Goal: Book appointment/travel/reservation

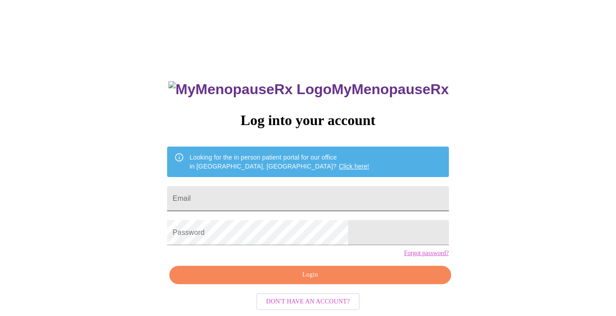
click at [284, 192] on input "Email" at bounding box center [307, 198] width 281 height 25
type input "[EMAIL_ADDRESS][DOMAIN_NAME]"
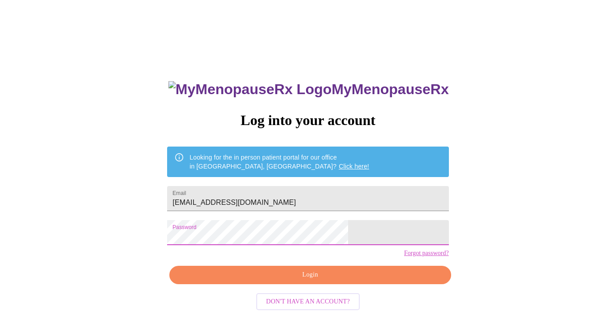
click at [302, 280] on span "Login" at bounding box center [310, 274] width 261 height 11
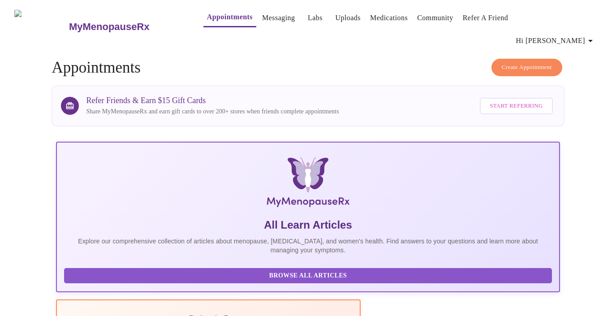
click at [521, 62] on span "Create Appointment" at bounding box center [527, 67] width 50 height 10
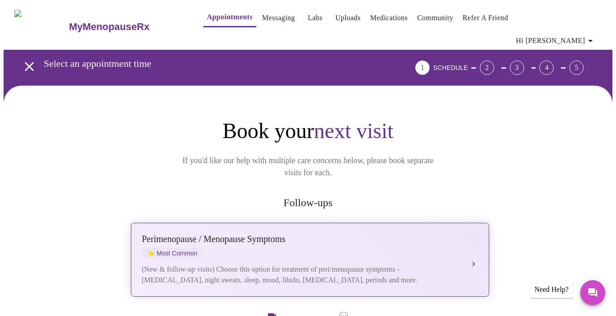
click at [469, 234] on div "[MEDICAL_DATA] / Menopause Symptoms ⭐ Most Common (New & follow-up visits) Choo…" at bounding box center [310, 260] width 336 height 52
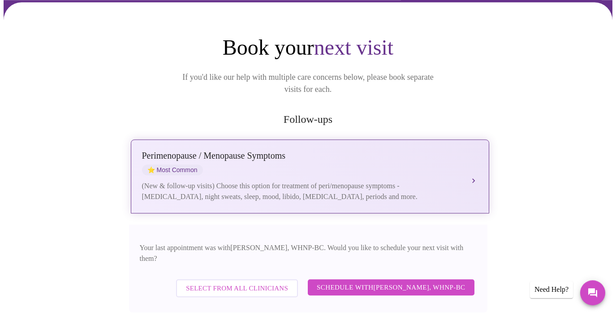
scroll to position [86, 0]
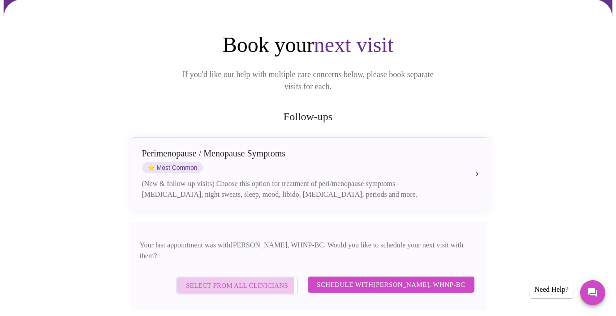
click at [238, 280] on span "Select from All Clinicians" at bounding box center [237, 286] width 102 height 12
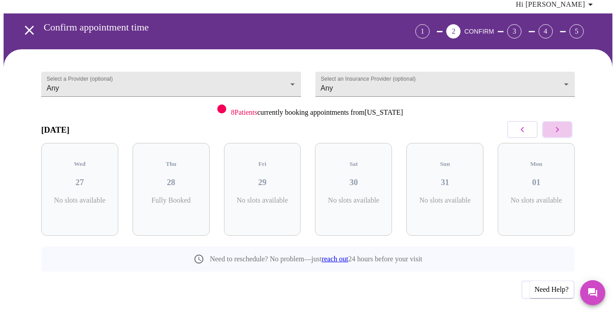
click at [559, 127] on icon "button" at bounding box center [557, 129] width 3 height 5
click at [170, 177] on h3 "02" at bounding box center [171, 182] width 63 height 10
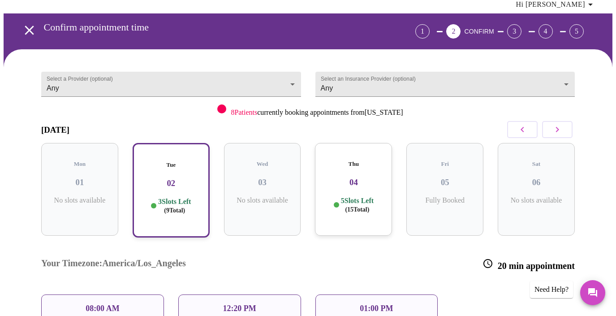
click at [116, 304] on p "08:00 AM" at bounding box center [103, 308] width 34 height 9
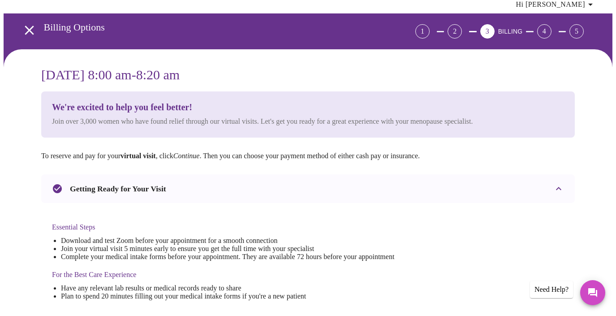
scroll to position [0, 0]
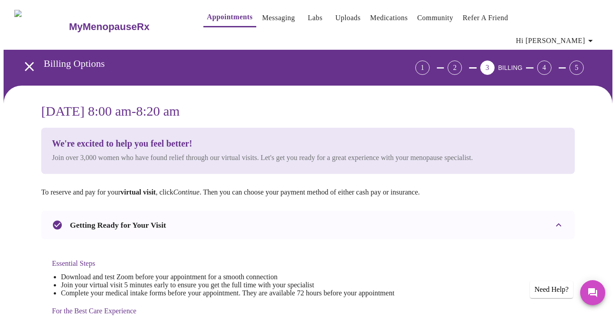
click at [306, 219] on div "Getting Ready for Your Visit" at bounding box center [300, 224] width 496 height 11
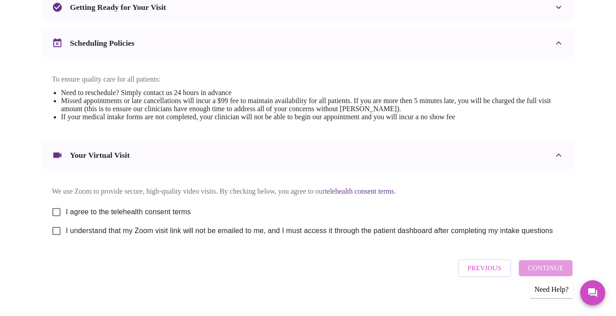
scroll to position [219, 0]
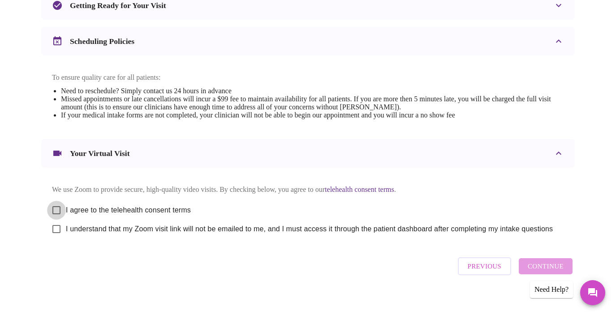
click at [53, 201] on input "I agree to the telehealth consent terms" at bounding box center [56, 210] width 19 height 19
checkbox input "true"
click at [52, 221] on input "I understand that my Zoom visit link will not be emailed to me, and I must acce…" at bounding box center [56, 228] width 19 height 19
checkbox input "true"
click at [551, 260] on span "Continue" at bounding box center [546, 266] width 36 height 12
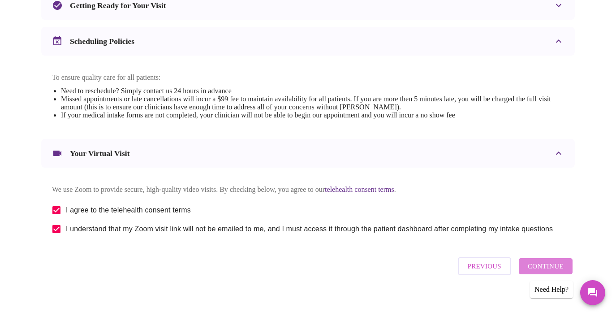
scroll to position [65, 0]
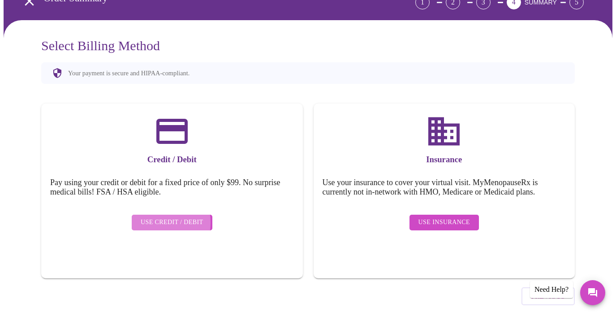
click at [153, 217] on span "Use Credit / Debit" at bounding box center [172, 222] width 63 height 11
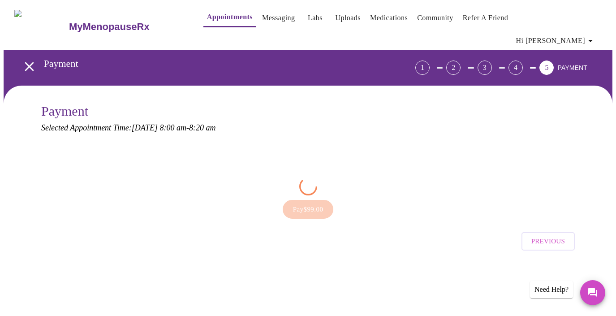
scroll to position [0, 0]
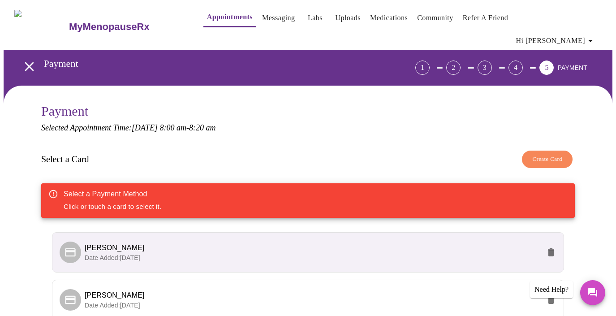
click at [165, 253] on p "Date Added: [DATE]" at bounding box center [313, 257] width 456 height 9
click at [66, 248] on icon at bounding box center [70, 252] width 10 height 9
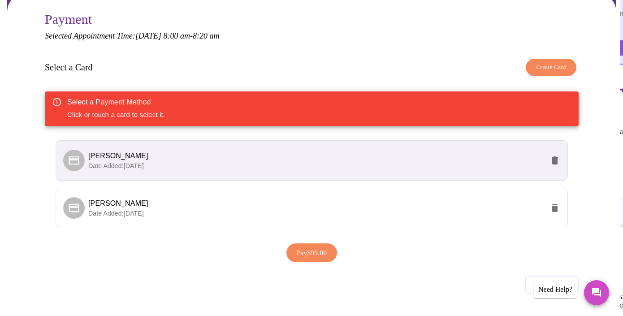
scroll to position [90, 0]
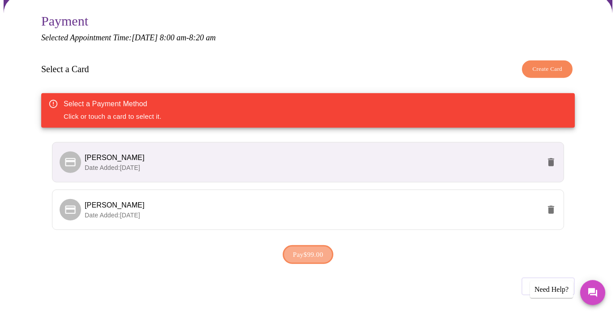
click at [305, 249] on span "Pay $99.00" at bounding box center [308, 255] width 30 height 12
click at [554, 158] on icon "delete" at bounding box center [551, 162] width 6 height 8
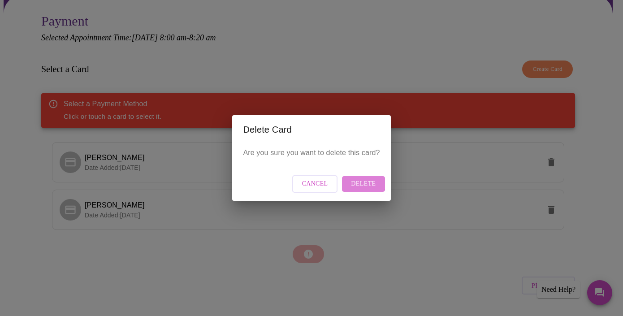
click at [357, 183] on span "Delete" at bounding box center [363, 183] width 25 height 11
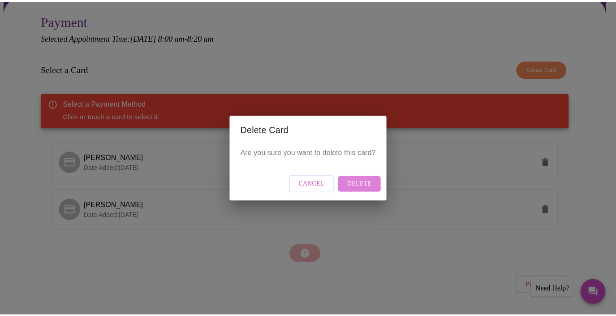
scroll to position [0, 0]
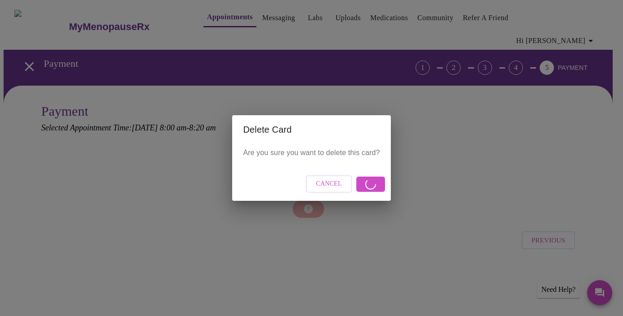
click at [321, 187] on span "Cancel" at bounding box center [329, 183] width 26 height 11
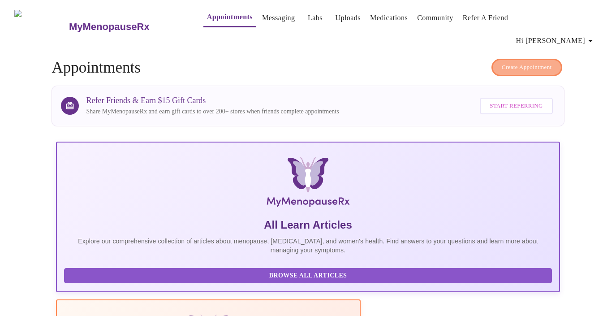
click at [517, 62] on span "Create Appointment" at bounding box center [527, 67] width 50 height 10
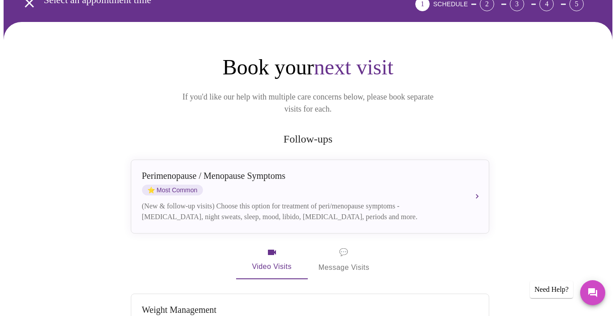
scroll to position [43, 0]
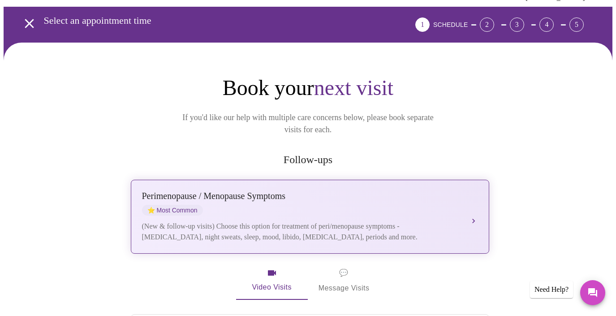
click at [426, 191] on div "[MEDICAL_DATA] / Menopause Symptoms ⭐ Most Common" at bounding box center [301, 203] width 318 height 25
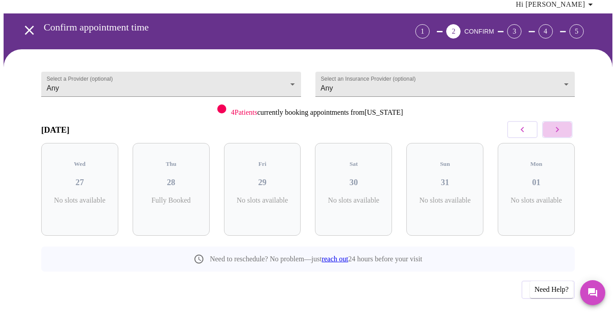
click at [558, 124] on icon "button" at bounding box center [557, 129] width 11 height 11
click at [160, 170] on div "Tue 02 3 Slots Left ( 9 Total)" at bounding box center [171, 189] width 77 height 93
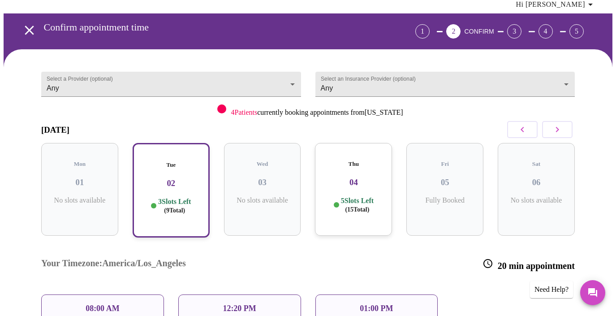
click at [107, 304] on p "08:00 AM" at bounding box center [103, 308] width 34 height 9
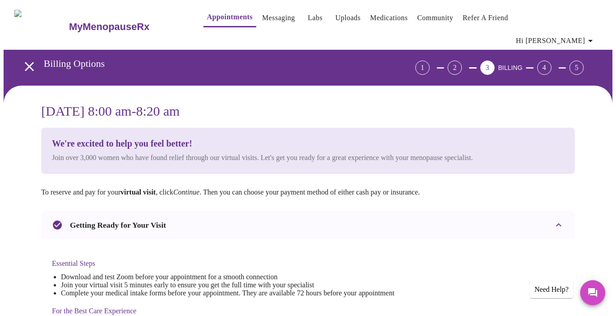
click at [442, 243] on div "Essential Steps Download and test Zoom before your appointment for a smooth con…" at bounding box center [308, 294] width 534 height 110
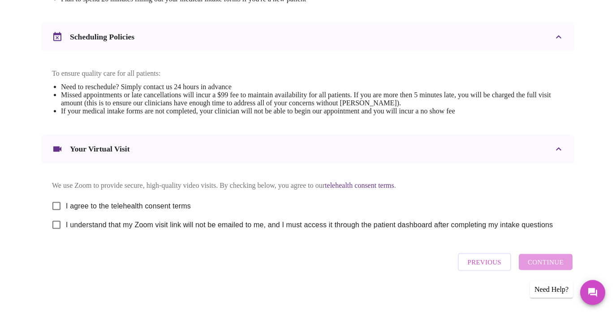
scroll to position [334, 0]
click at [50, 199] on input "I agree to the telehealth consent terms" at bounding box center [56, 205] width 19 height 19
checkbox input "true"
click at [53, 224] on input "I understand that my Zoom visit link will not be emailed to me, and I must acce…" at bounding box center [56, 224] width 19 height 19
checkbox input "true"
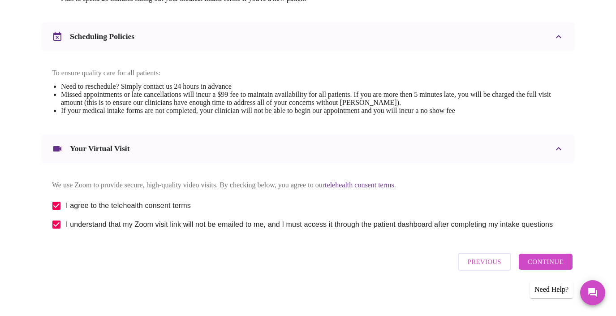
click at [552, 258] on span "Continue" at bounding box center [546, 262] width 36 height 12
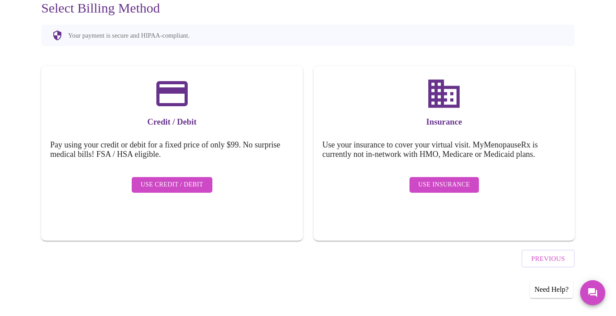
scroll to position [65, 0]
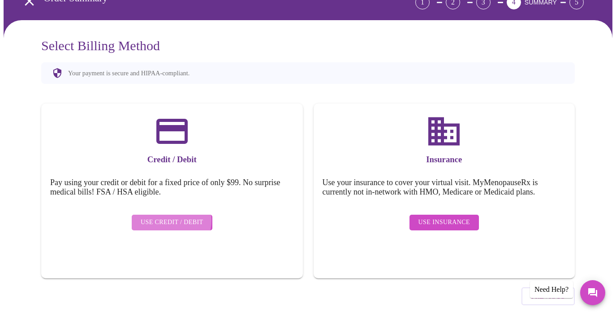
click at [168, 217] on span "Use Credit / Debit" at bounding box center [172, 222] width 63 height 11
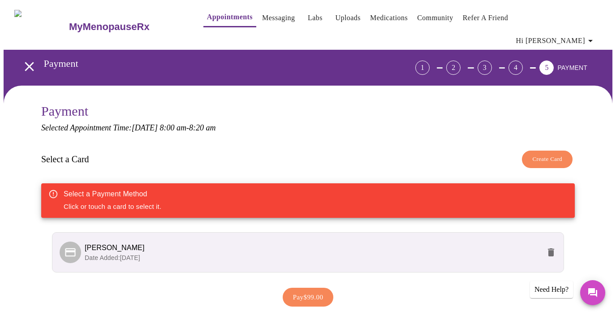
click at [554, 248] on icon "delete" at bounding box center [551, 252] width 6 height 8
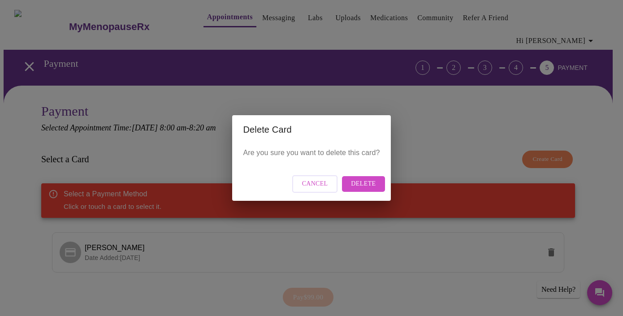
click at [363, 185] on span "Delete" at bounding box center [363, 183] width 25 height 11
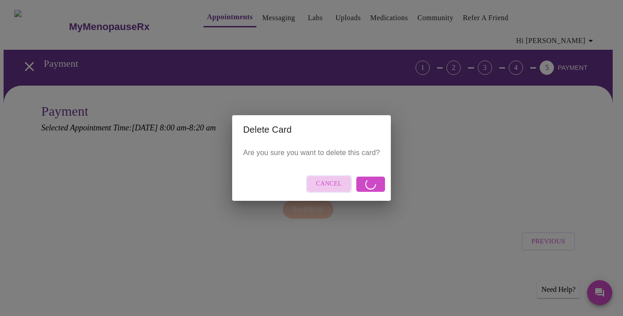
click at [326, 183] on span "Cancel" at bounding box center [329, 183] width 26 height 11
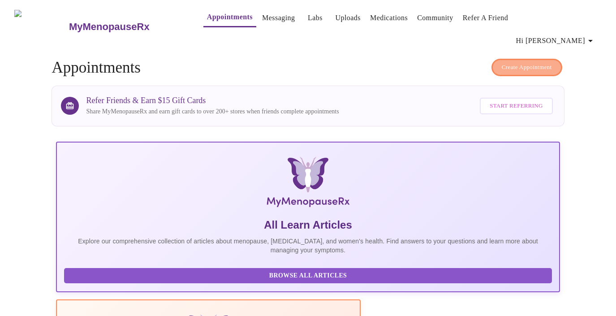
click at [519, 62] on span "Create Appointment" at bounding box center [527, 67] width 50 height 10
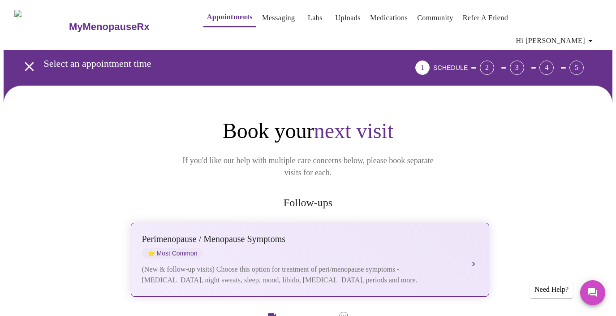
click at [307, 234] on div "Perimenopause / Menopause Symptoms" at bounding box center [301, 239] width 318 height 10
click at [473, 236] on button "[MEDICAL_DATA] / Menopause Symptoms ⭐ Most Common (New & follow-up visits) Choo…" at bounding box center [310, 260] width 358 height 74
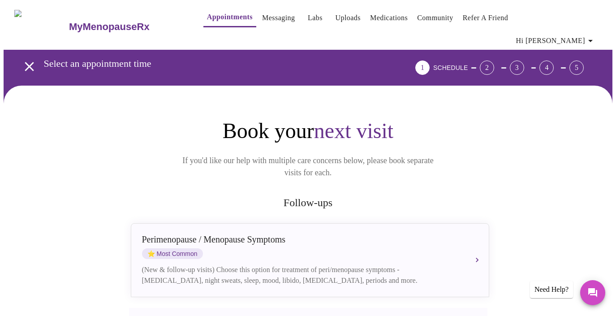
click at [486, 128] on div "Book your next visit If you'd like our help with multiple care concerns below, …" at bounding box center [308, 148] width 358 height 61
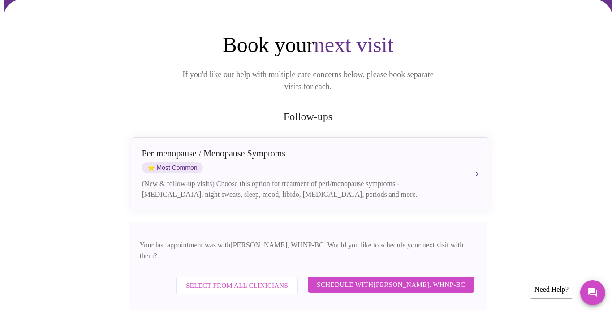
scroll to position [108, 0]
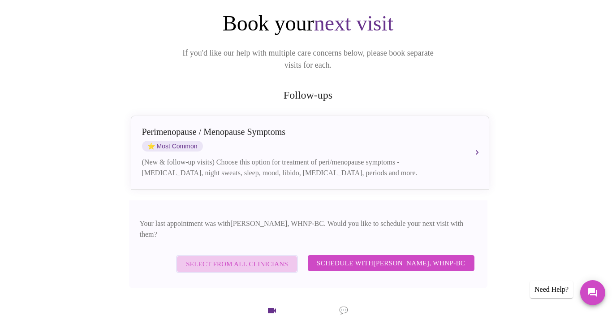
click at [258, 258] on span "Select from All Clinicians" at bounding box center [237, 264] width 102 height 12
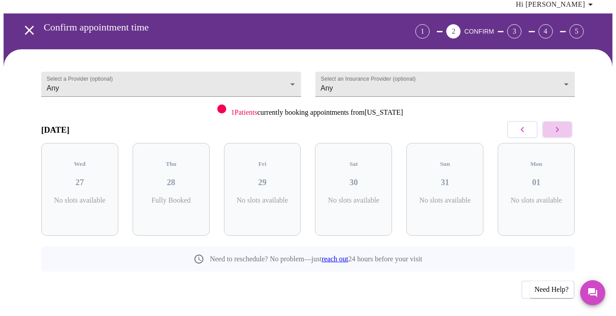
click at [566, 121] on button "button" at bounding box center [557, 129] width 30 height 17
click at [178, 196] on p "3 Slots Left ( 9 Total)" at bounding box center [174, 204] width 33 height 17
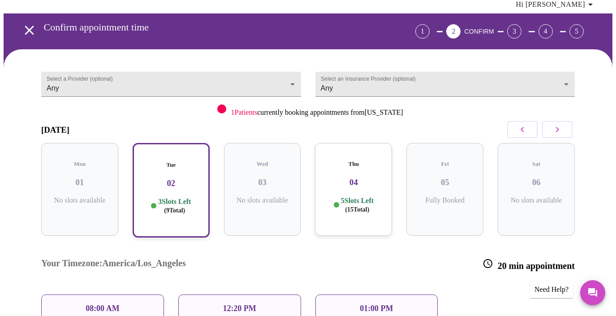
click at [105, 304] on p "08:00 AM" at bounding box center [103, 308] width 34 height 9
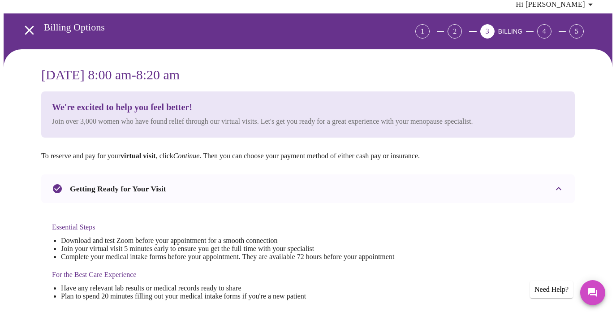
scroll to position [0, 0]
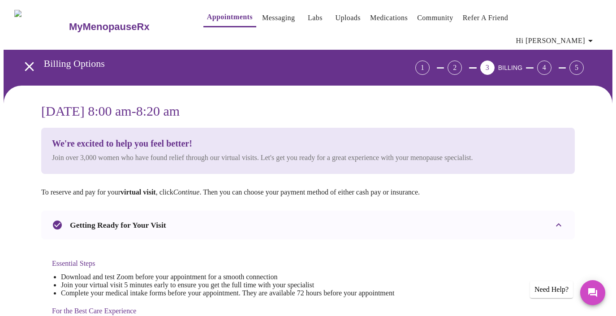
click at [475, 260] on div "Essential Steps Download and test Zoom before your appointment for a smooth con…" at bounding box center [308, 294] width 534 height 110
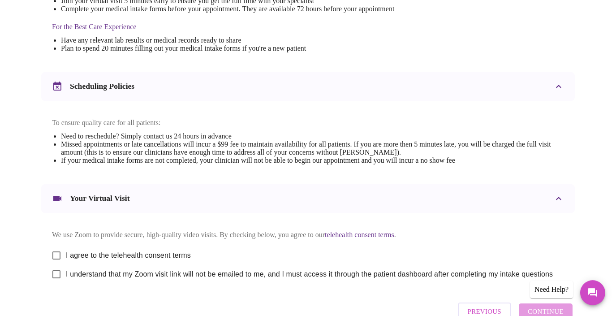
scroll to position [334, 0]
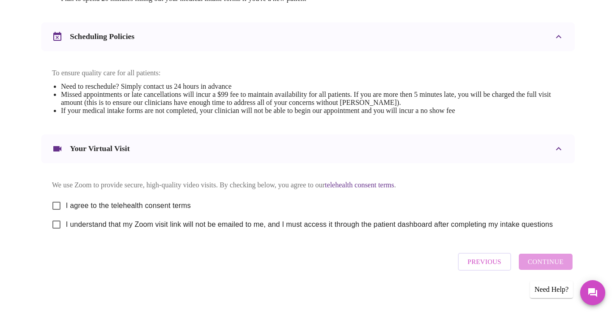
click at [54, 197] on input "I agree to the telehealth consent terms" at bounding box center [56, 205] width 19 height 19
checkbox input "true"
click at [53, 221] on input "I understand that my Zoom visit link will not be emailed to me, and I must acce…" at bounding box center [56, 224] width 19 height 19
checkbox input "true"
click at [546, 254] on button "Continue" at bounding box center [546, 262] width 54 height 16
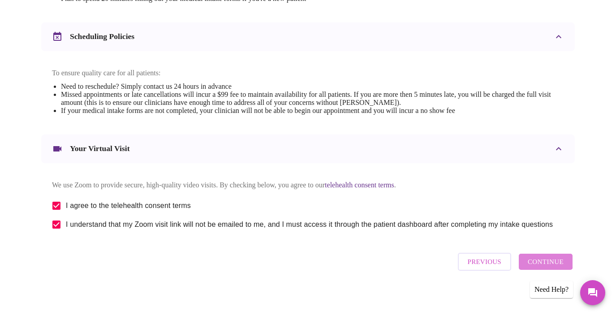
scroll to position [65, 0]
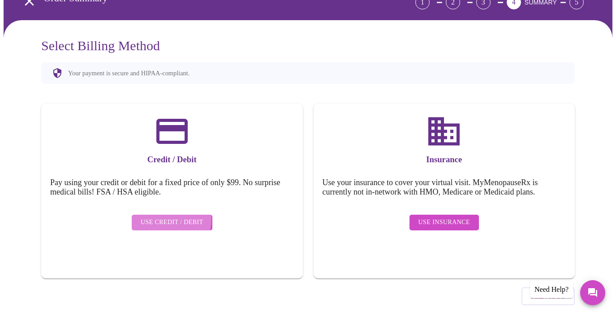
click at [167, 217] on span "Use Credit / Debit" at bounding box center [172, 222] width 63 height 11
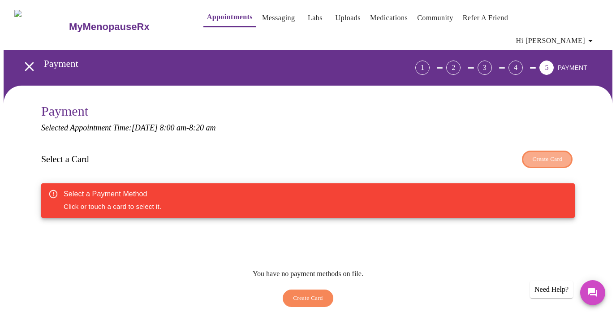
click at [555, 154] on span "Create Card" at bounding box center [547, 159] width 30 height 10
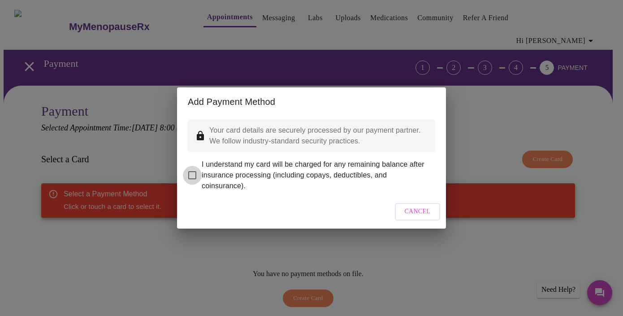
click at [192, 168] on input "I understand my card will be charged for any remaining balance after insurance …" at bounding box center [192, 175] width 19 height 19
checkbox input "true"
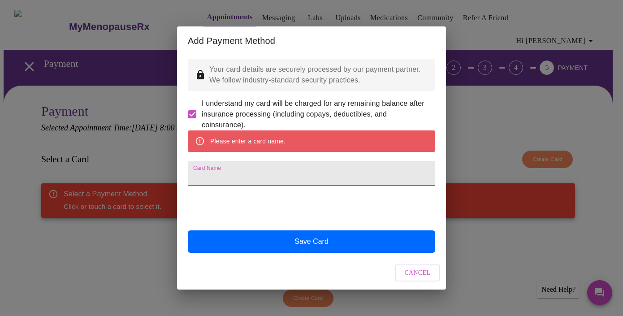
click at [229, 178] on input "Card Name" at bounding box center [311, 173] width 247 height 25
click at [208, 170] on input "Card Name" at bounding box center [311, 173] width 247 height 25
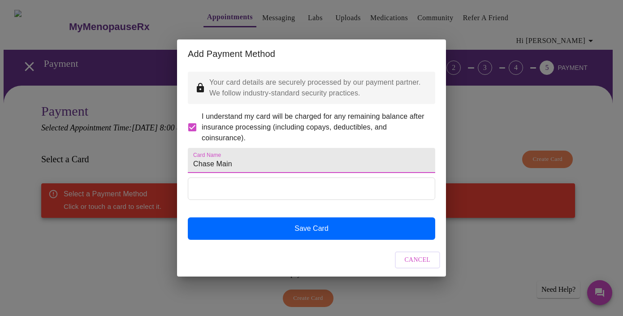
type input "Chase Main"
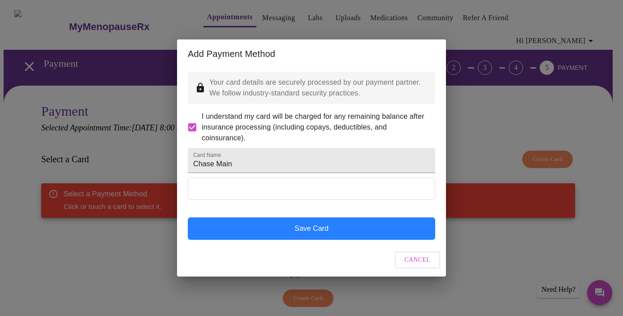
click at [310, 239] on button "Save Card" at bounding box center [311, 228] width 247 height 22
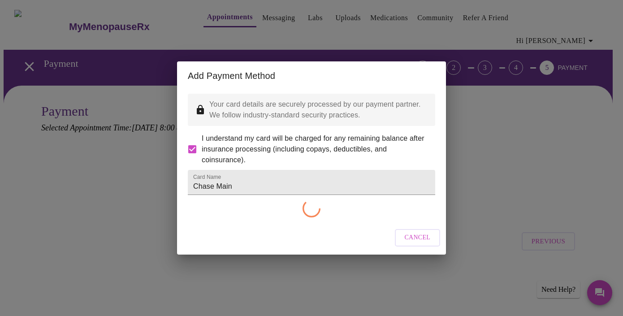
checkbox input "false"
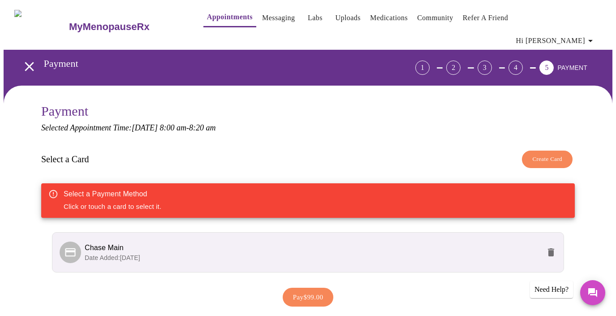
click at [427, 253] on p "Date Added: [DATE]" at bounding box center [313, 257] width 456 height 9
click at [68, 248] on icon at bounding box center [70, 252] width 10 height 9
click at [84, 283] on div "Pay $99.00" at bounding box center [308, 297] width 534 height 28
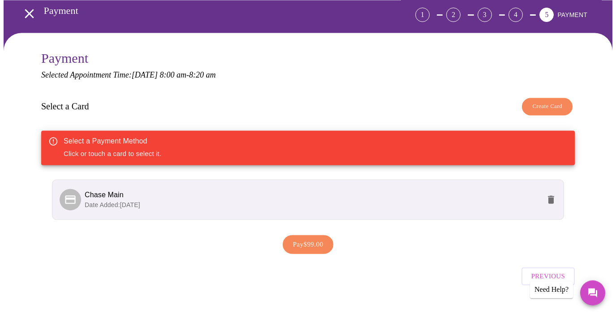
scroll to position [53, 0]
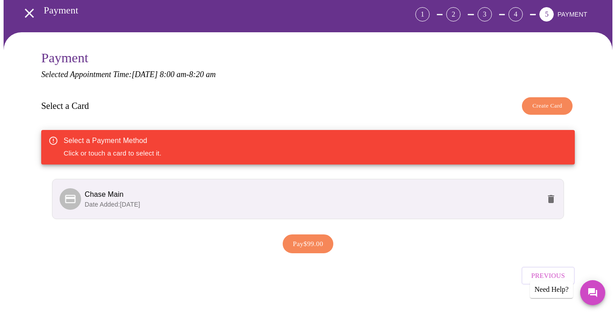
click at [317, 238] on span "Pay $99.00" at bounding box center [308, 244] width 30 height 12
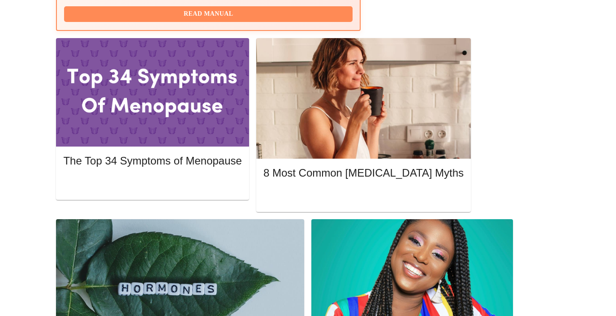
scroll to position [421, 0]
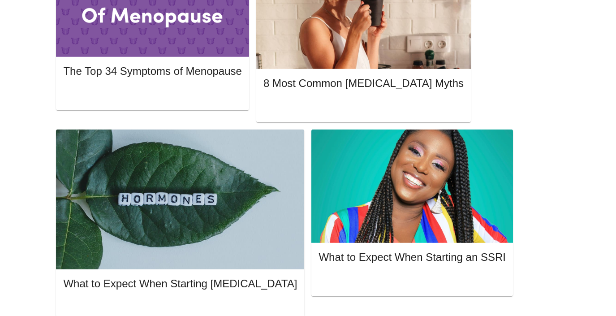
scroll to position [501, 0]
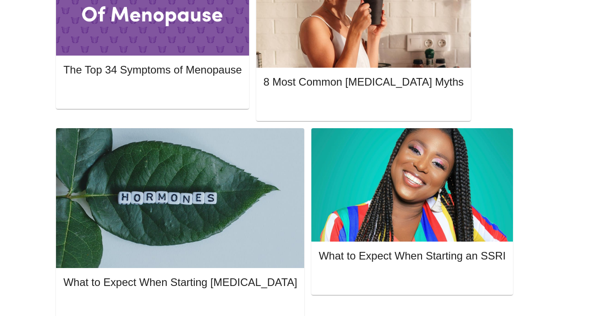
click at [598, 47] on div "MyMenopauseRx Appointments Messaging Labs Uploads Medications Community Refer a…" at bounding box center [308, 257] width 609 height 1511
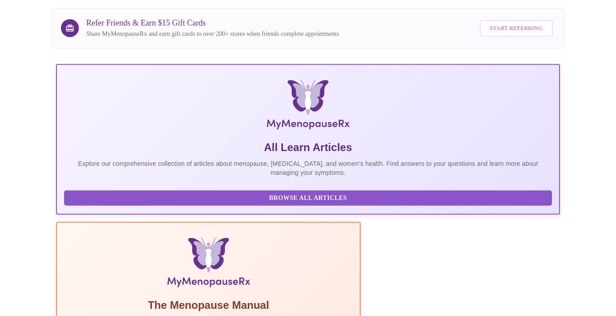
scroll to position [0, 0]
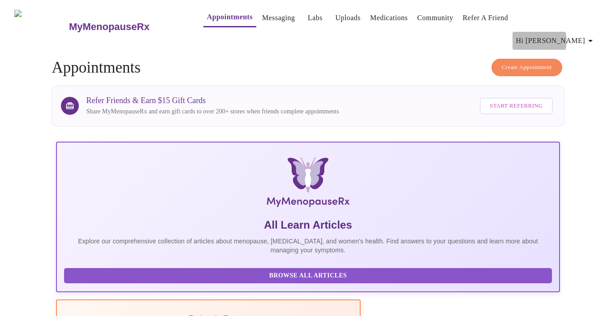
click at [573, 34] on span "Hi [PERSON_NAME]" at bounding box center [556, 40] width 80 height 13
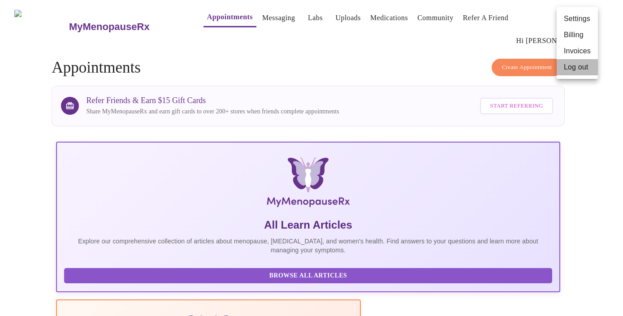
click at [571, 71] on li "Log out" at bounding box center [576, 67] width 41 height 16
